Goal: Browse casually

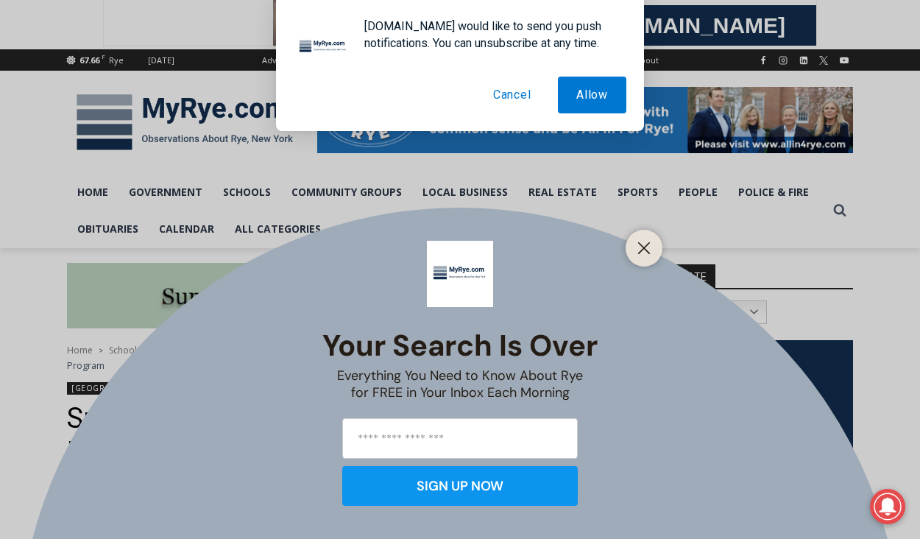
scroll to position [167, 0]
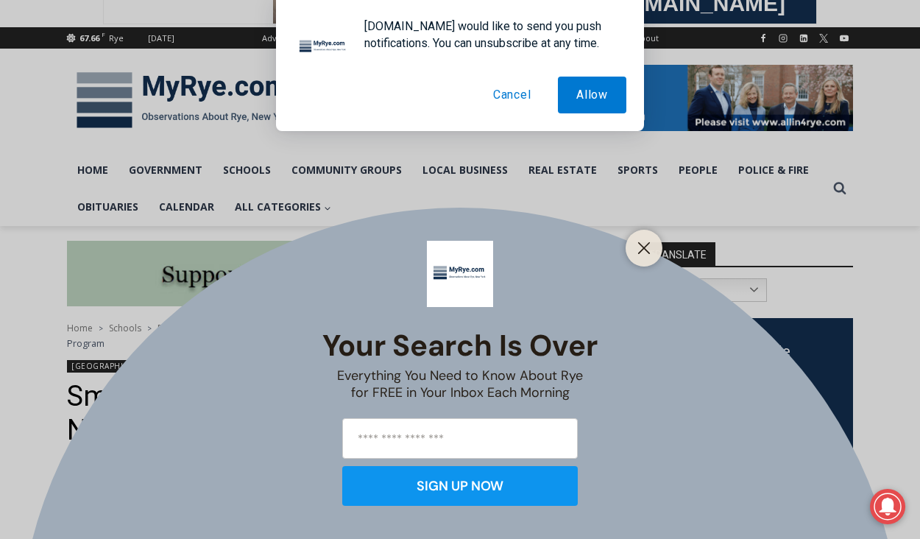
click at [515, 96] on button "Cancel" at bounding box center [512, 95] width 75 height 37
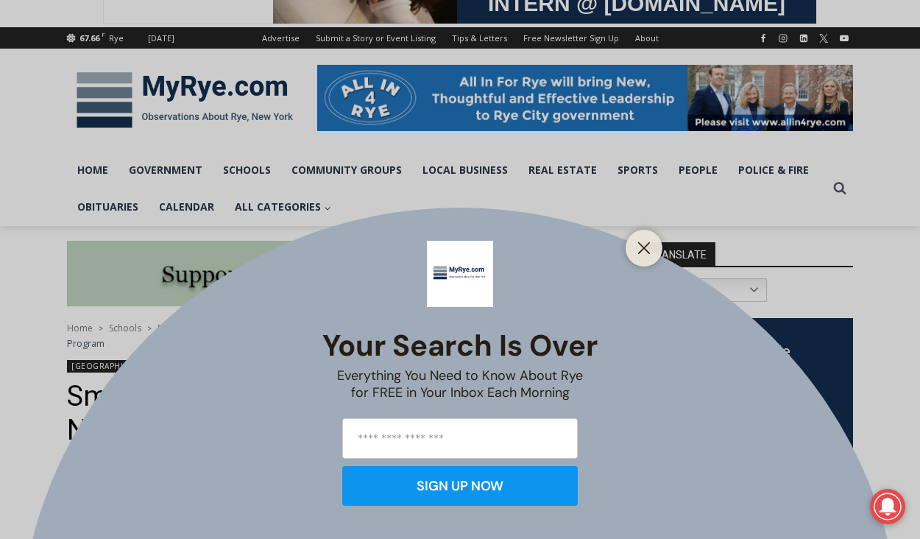
click at [657, 249] on div at bounding box center [644, 248] width 37 height 37
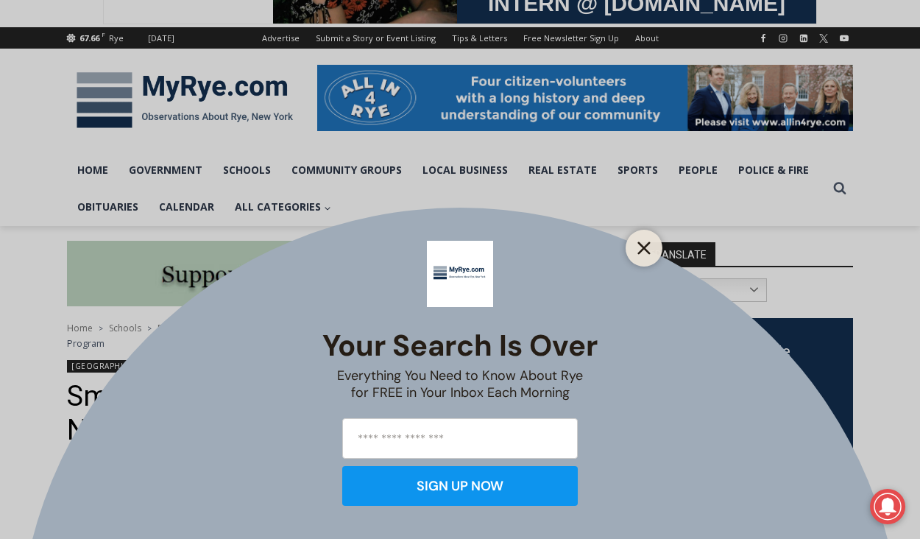
click at [638, 252] on icon "Close" at bounding box center [644, 247] width 13 height 13
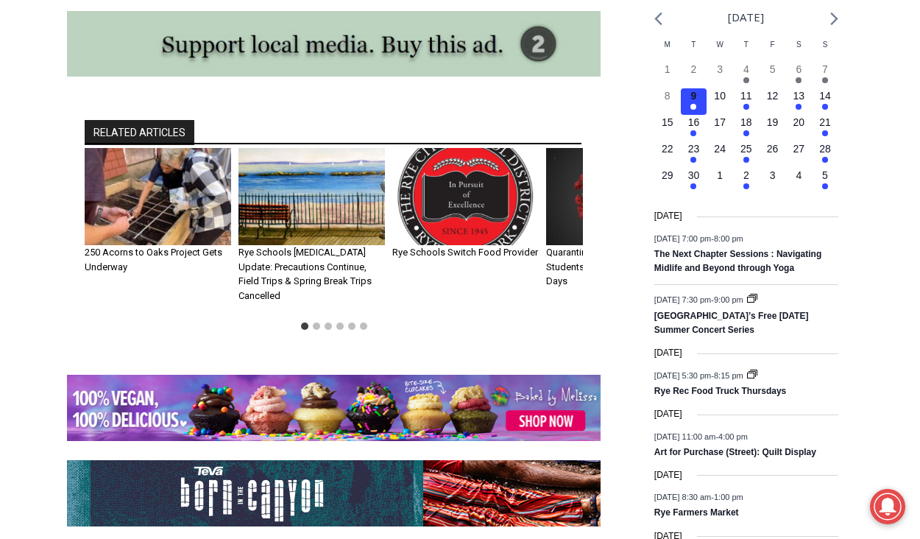
scroll to position [1820, 0]
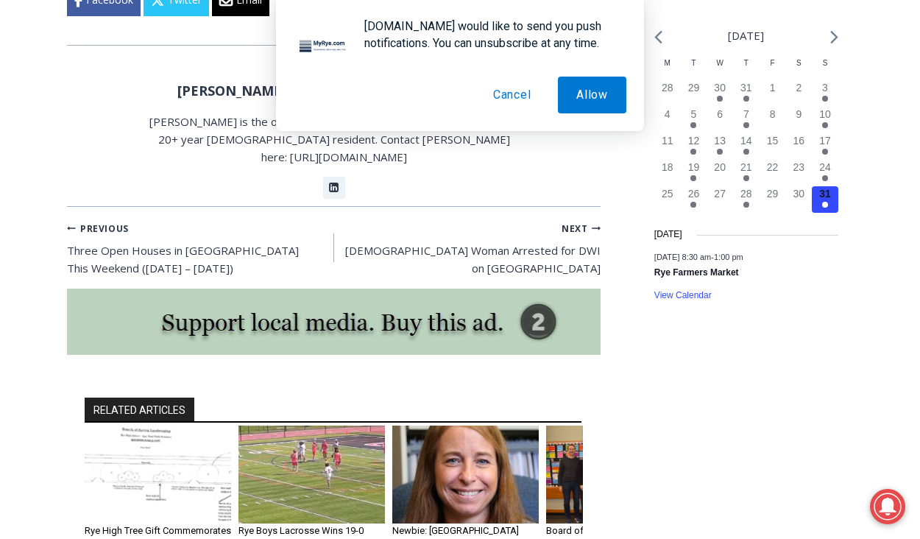
scroll to position [1743, 0]
